Goal: Information Seeking & Learning: Learn about a topic

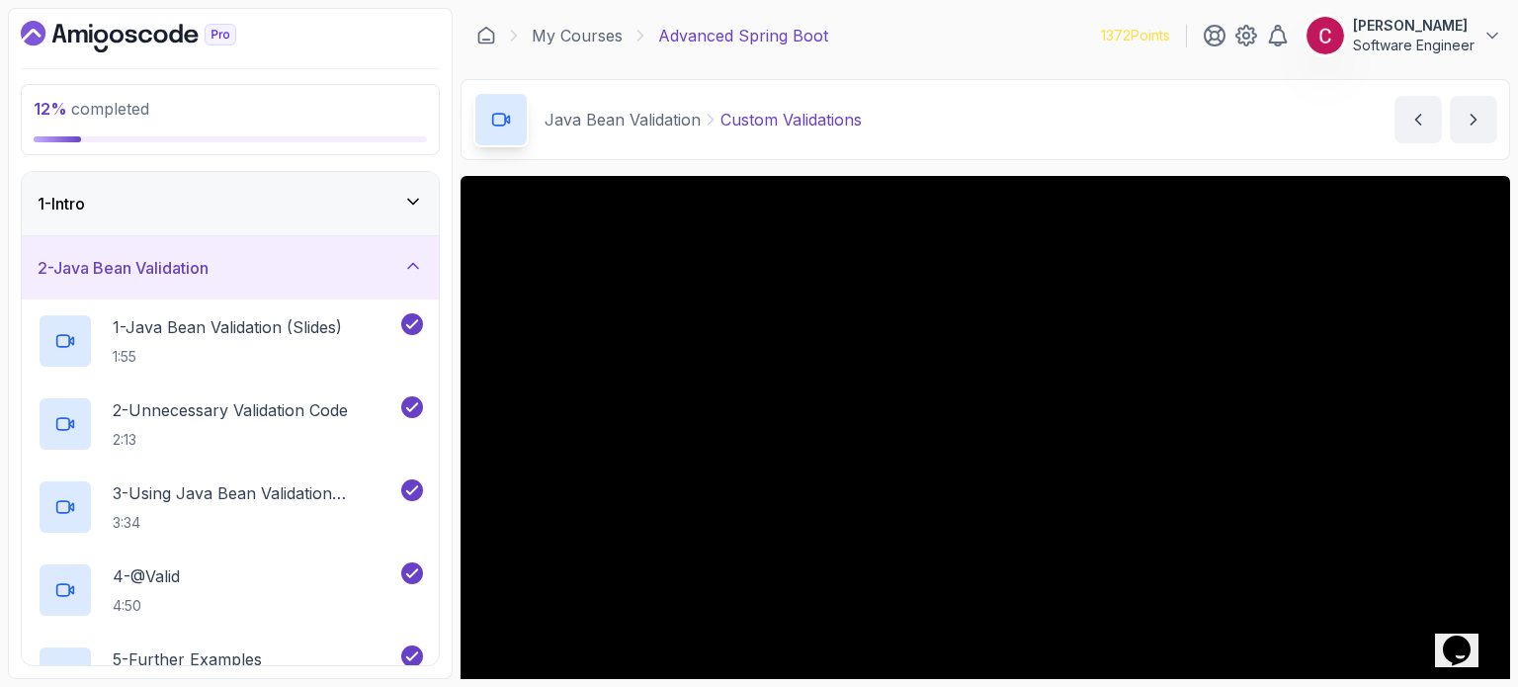
scroll to position [115, 0]
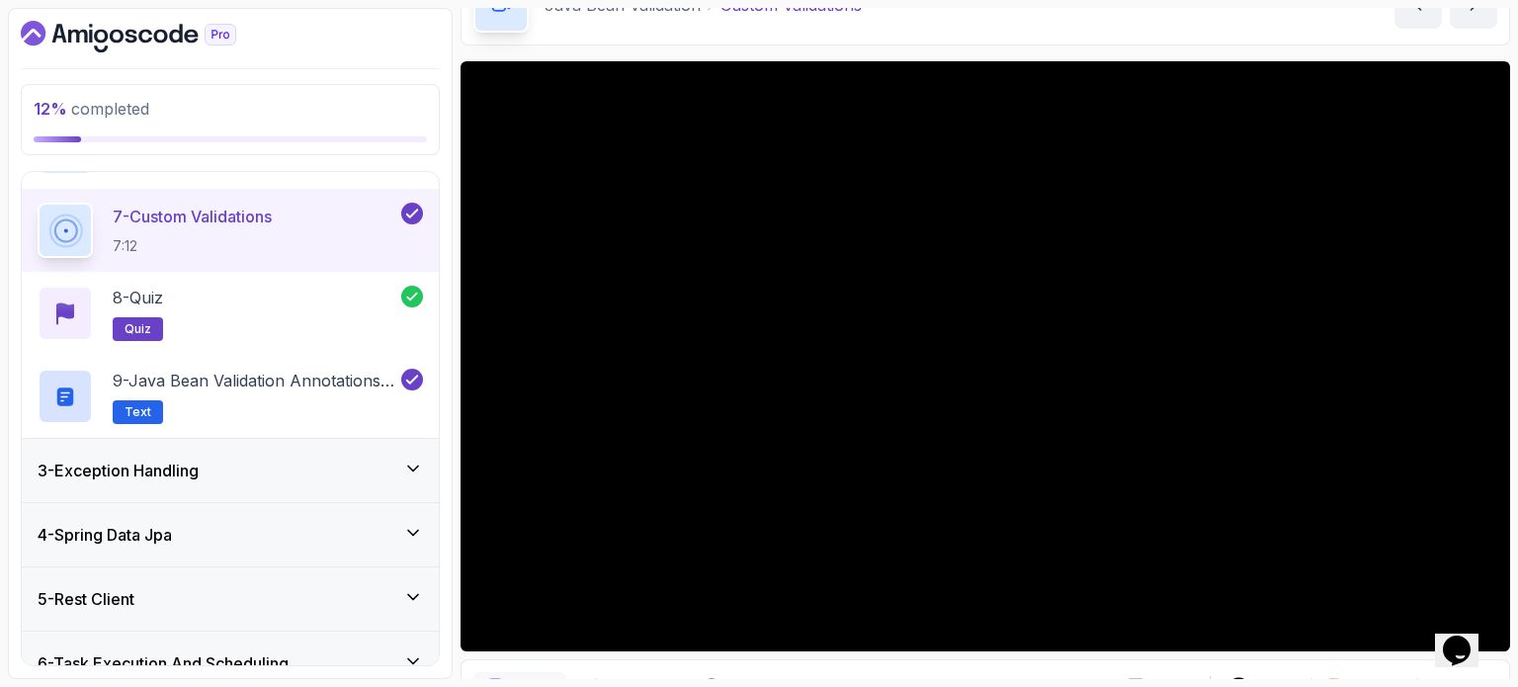
drag, startPoint x: 0, startPoint y: 0, endPoint x: 176, endPoint y: 464, distance: 495.8
click at [176, 464] on h3 "3 - Exception Handling" at bounding box center [118, 471] width 161 height 24
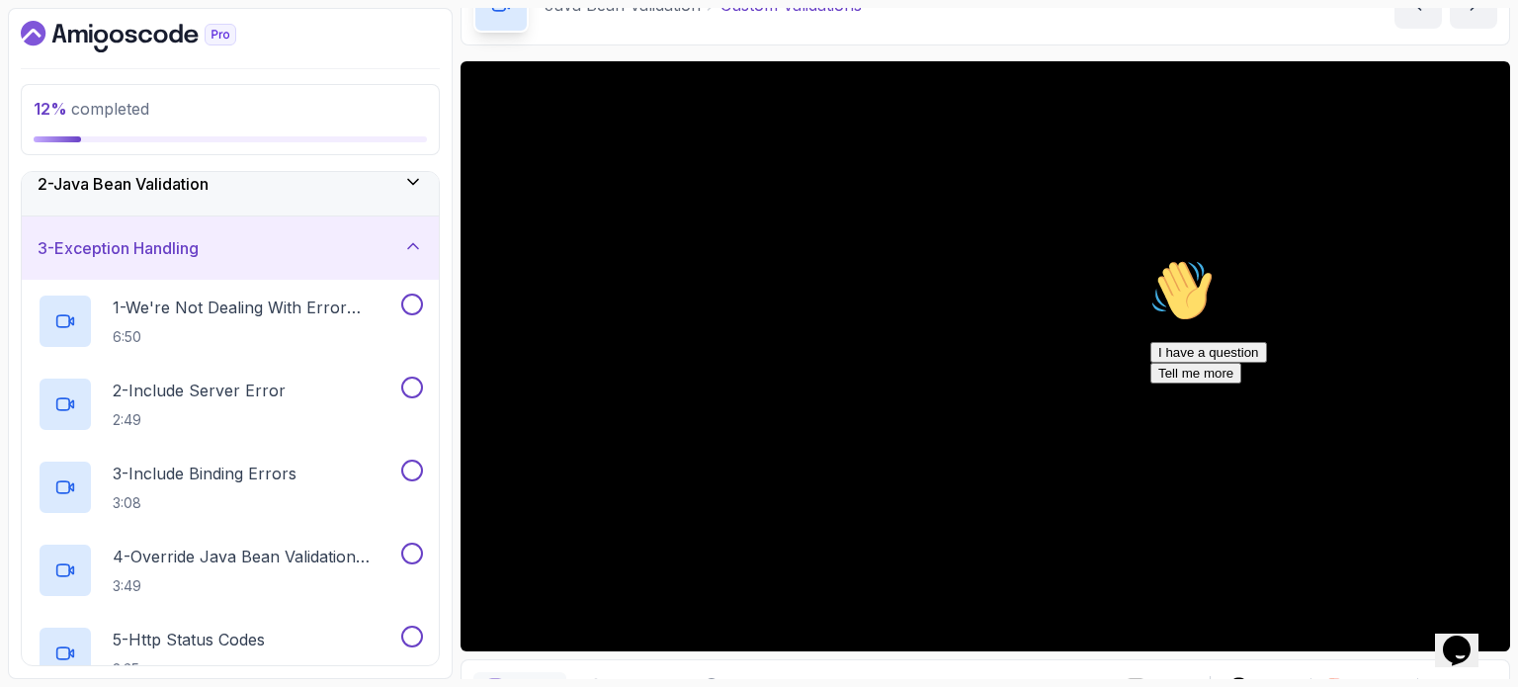
scroll to position [83, 0]
click at [305, 308] on p "1 - We're Not Dealing With Error Properply" at bounding box center [255, 309] width 285 height 24
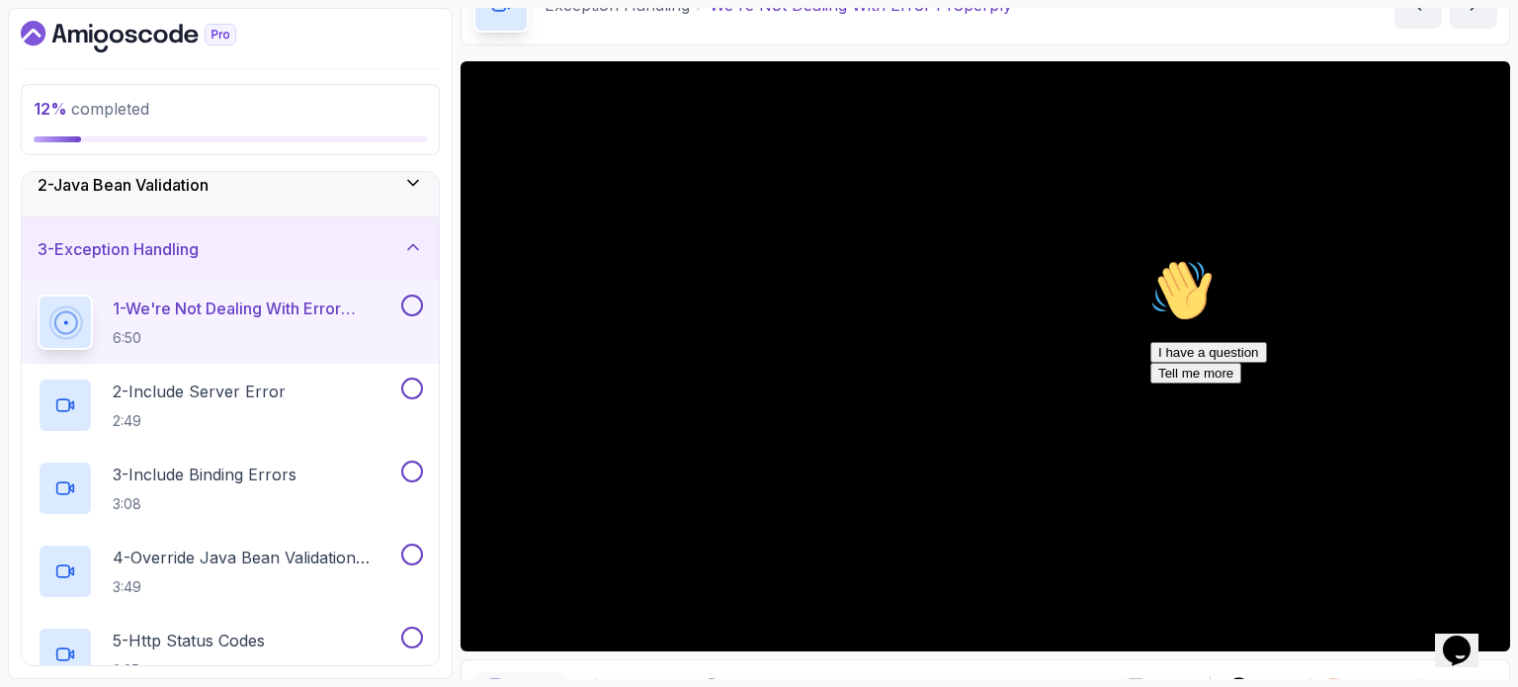
click at [1150, 259] on icon "Chat attention grabber" at bounding box center [1150, 259] width 0 height 0
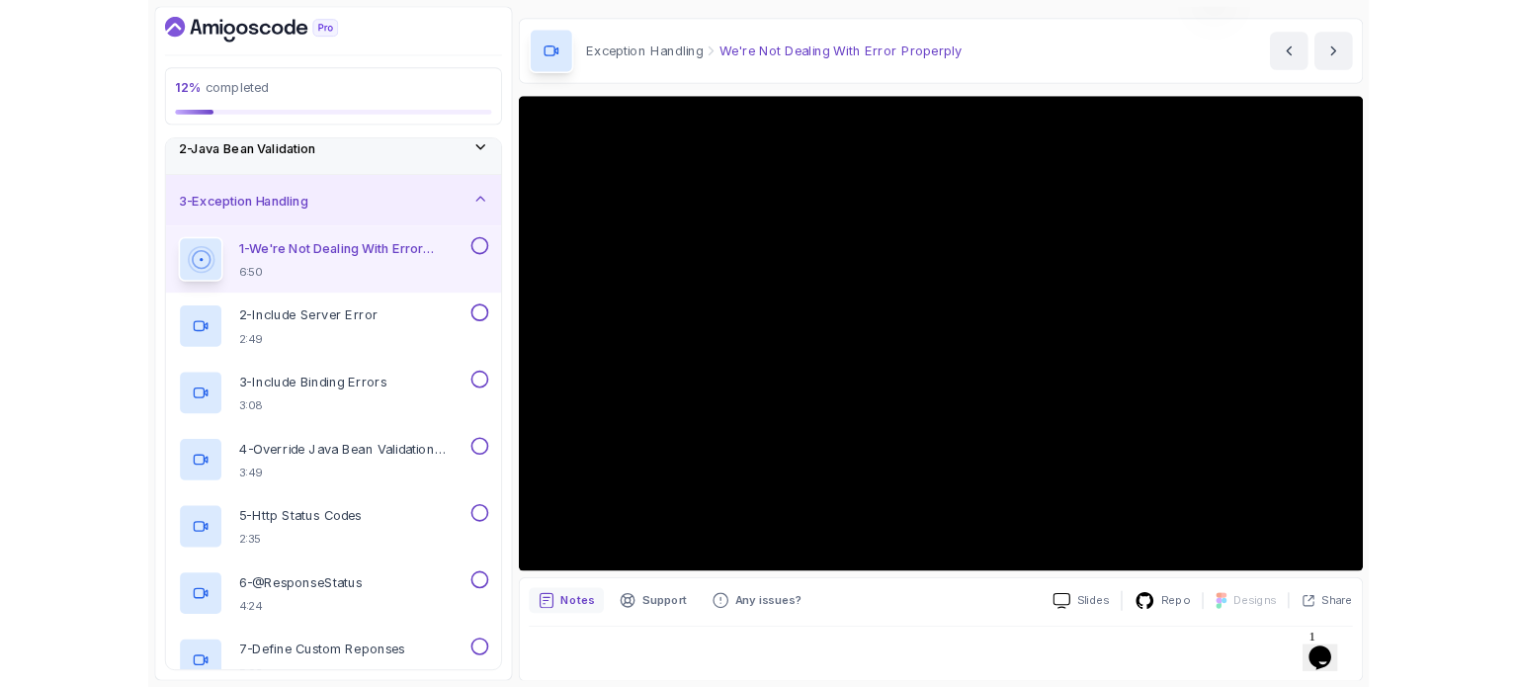
scroll to position [142, 0]
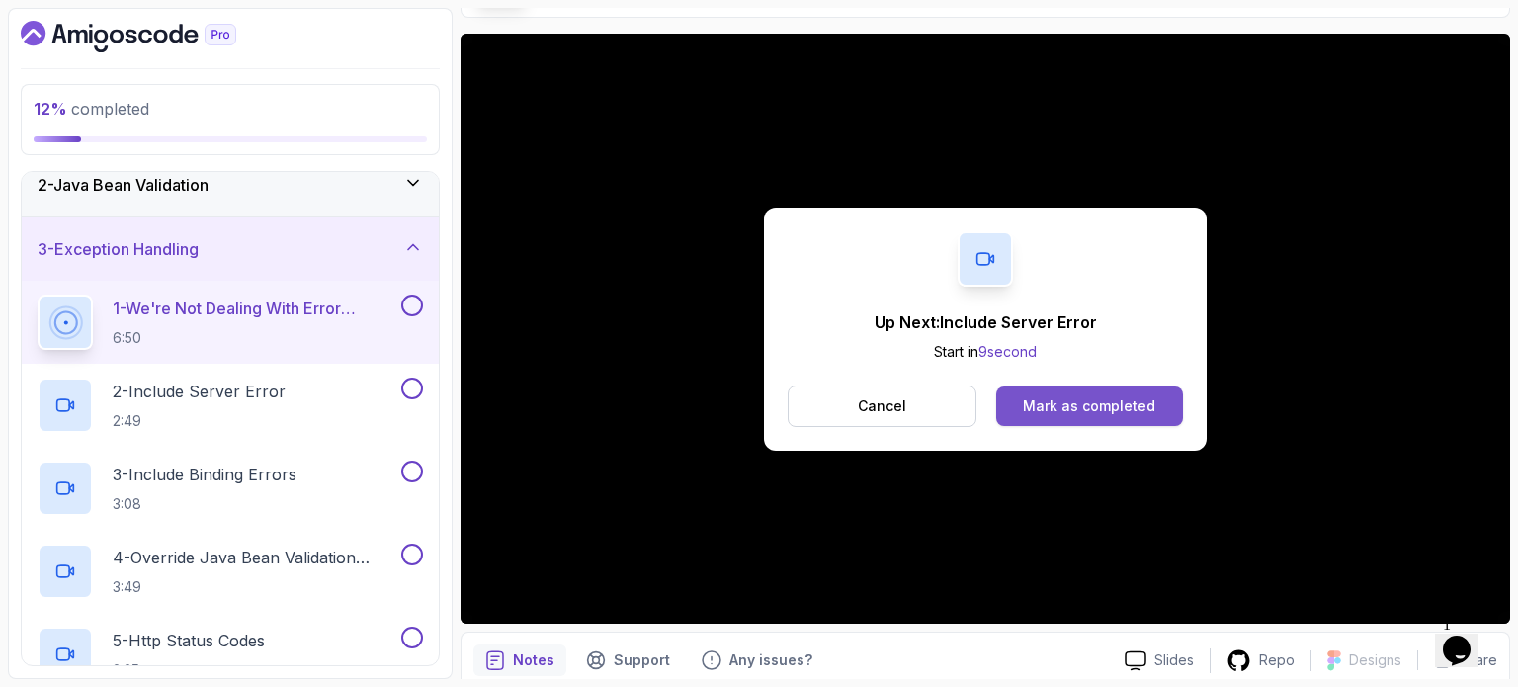
click at [1068, 412] on div "Mark as completed" at bounding box center [1089, 406] width 132 height 20
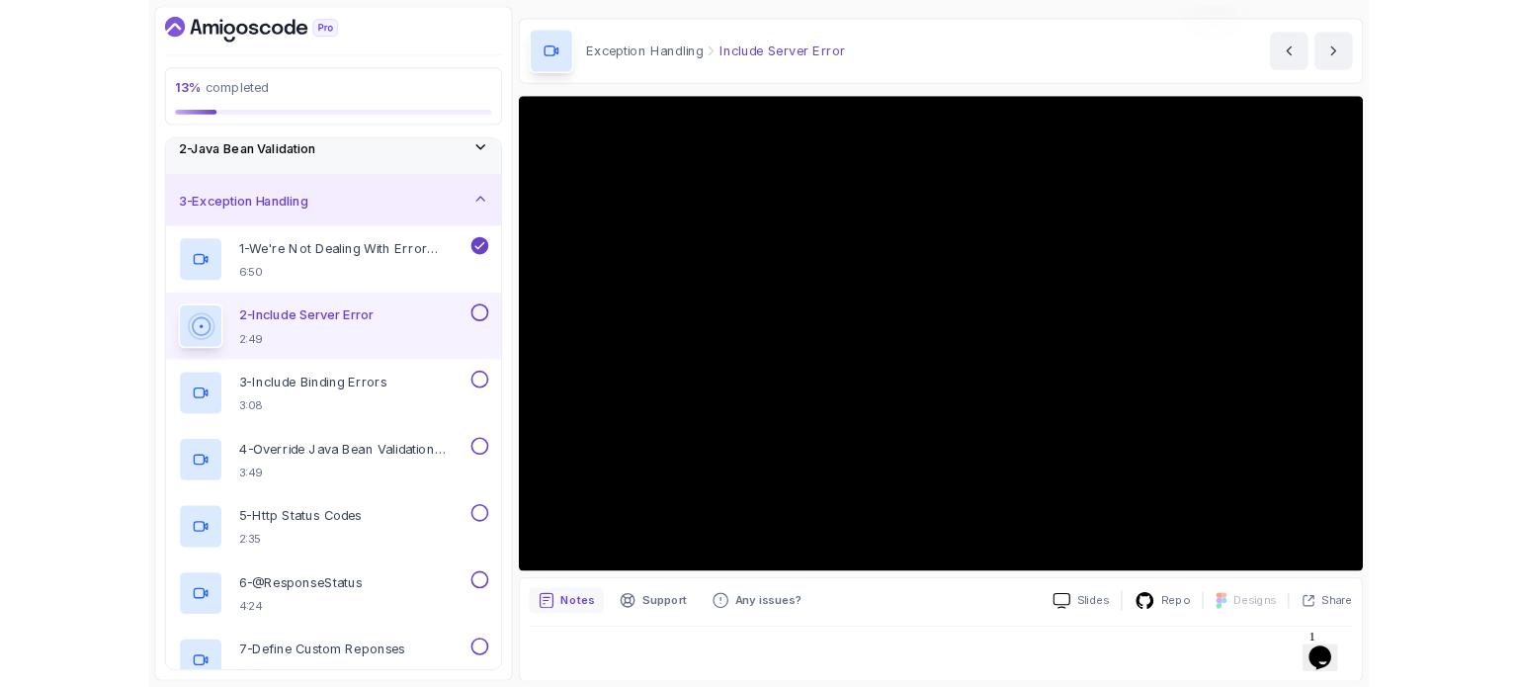
scroll to position [194, 0]
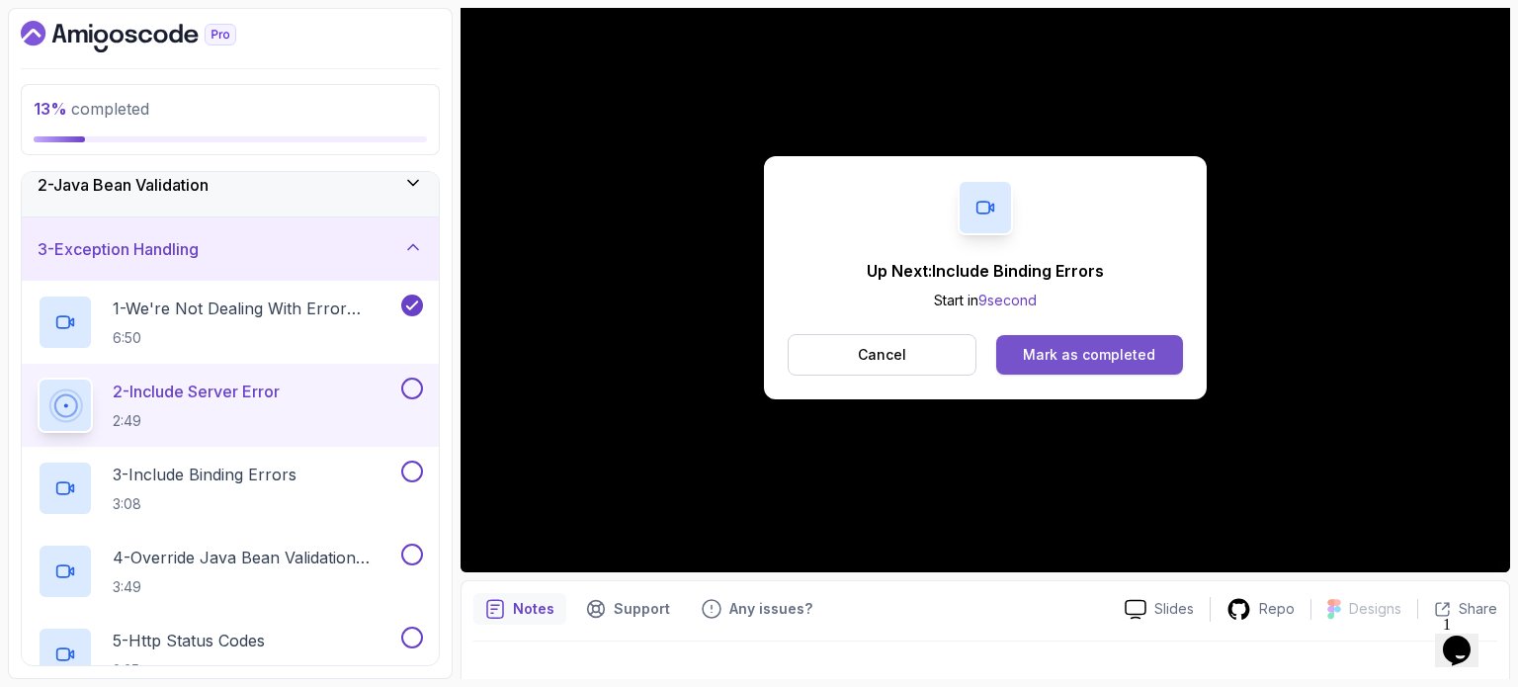
click at [1071, 352] on div "Mark as completed" at bounding box center [1089, 355] width 132 height 20
